Goal: Find specific page/section: Find specific page/section

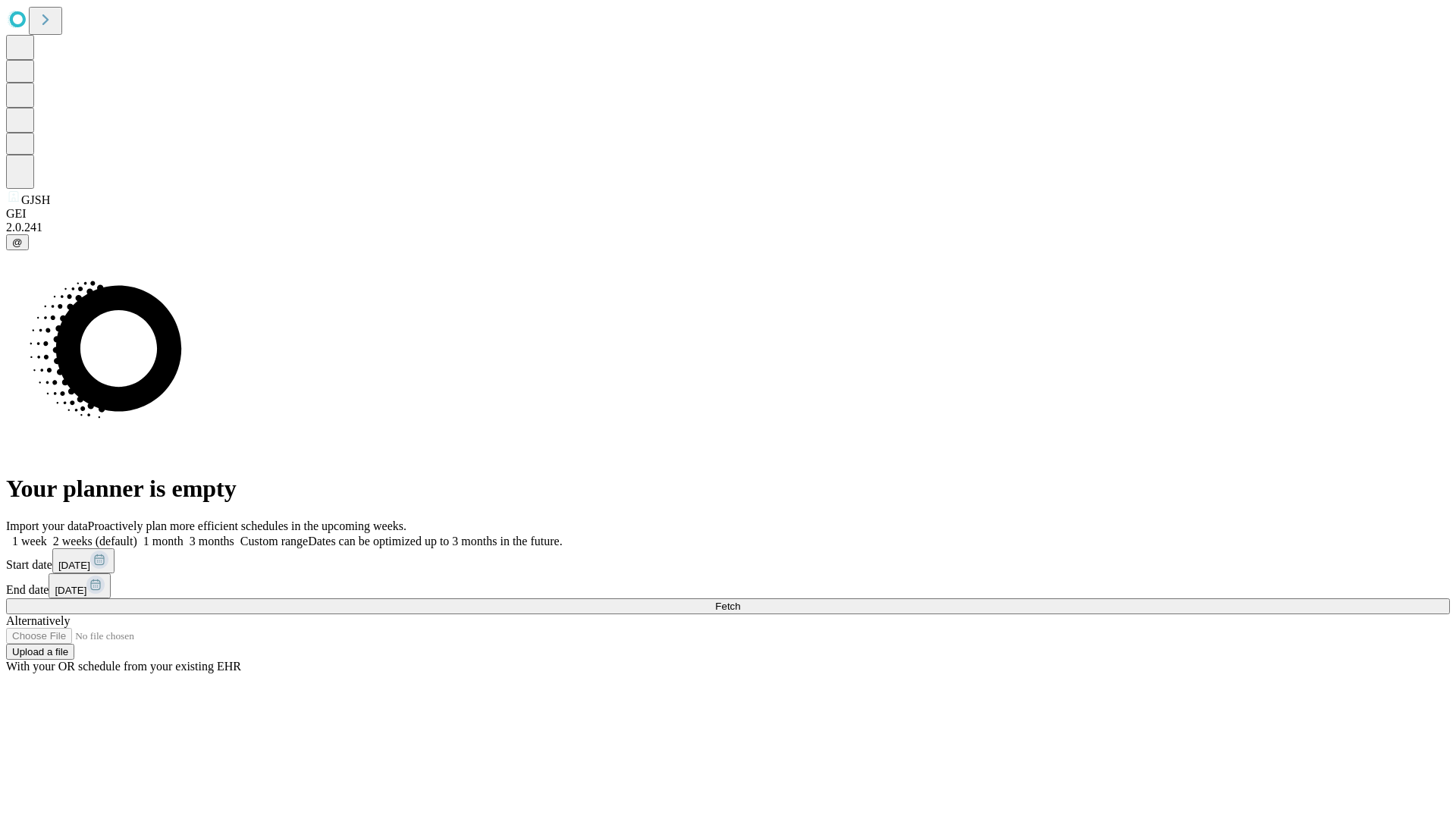
click at [740, 600] on span "Fetch" at bounding box center [727, 606] width 25 height 11
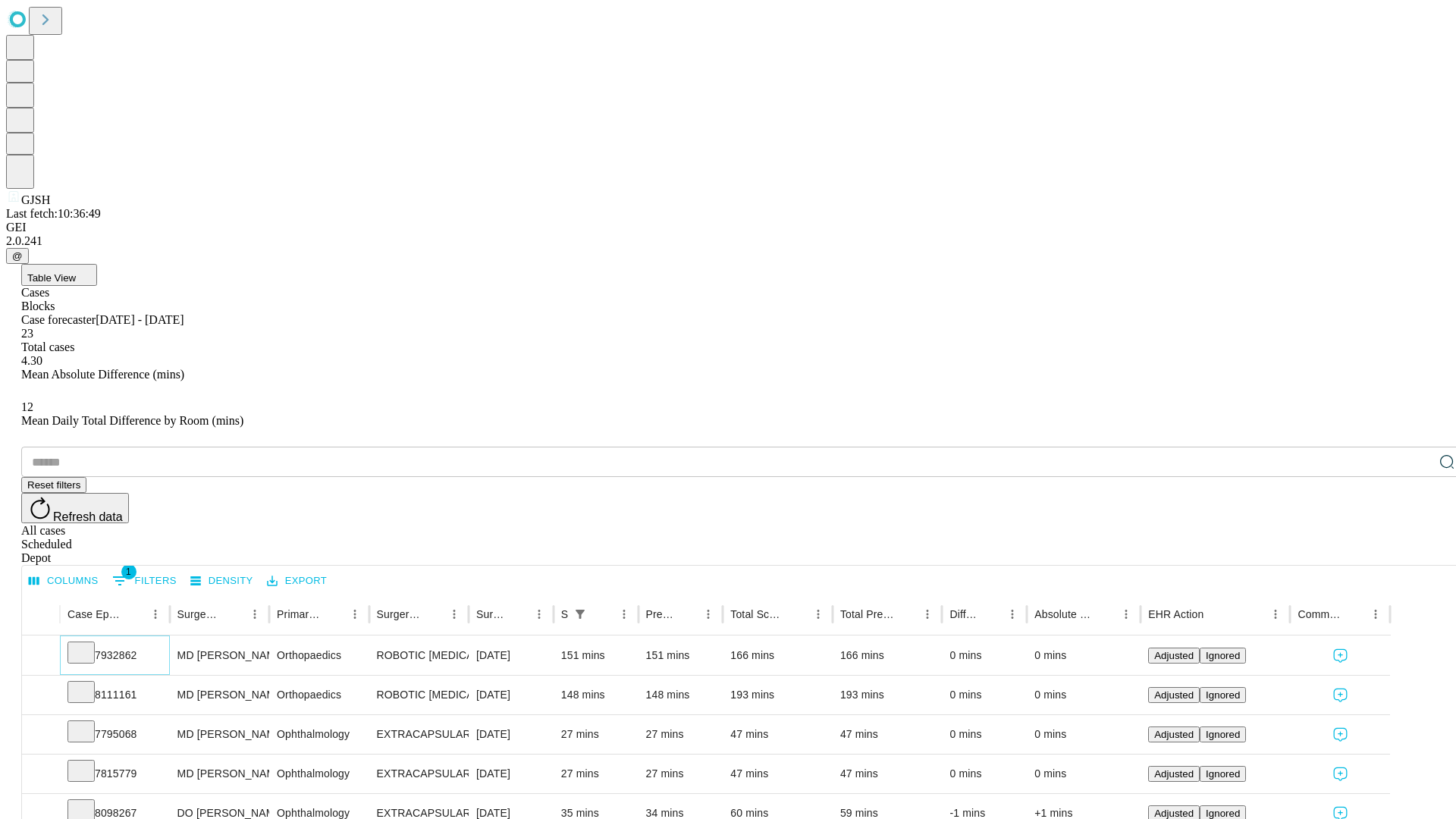
click at [88, 644] on icon at bounding box center [81, 651] width 16 height 16
